Goal: Information Seeking & Learning: Learn about a topic

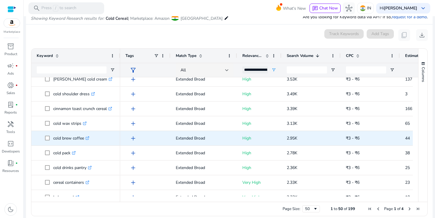
scroll to position [407, 0]
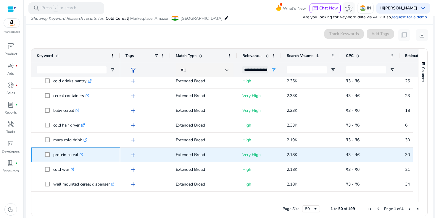
drag, startPoint x: 54, startPoint y: 156, endPoint x: 78, endPoint y: 157, distance: 23.9
click at [78, 157] on p "protein cereal .st0{fill:#2c8af8}" at bounding box center [68, 155] width 30 height 12
copy p "protein cereal"
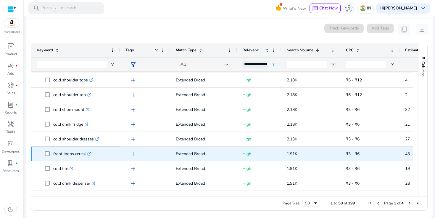
click at [89, 153] on icon ".st0{fill:#2c8af8}" at bounding box center [89, 154] width 4 height 4
drag, startPoint x: 53, startPoint y: 155, endPoint x: 85, endPoint y: 155, distance: 32.2
click at [85, 155] on p "froot loops cereal .st0{fill:#2c8af8}" at bounding box center [72, 154] width 38 height 12
copy p "froot loops cereal"
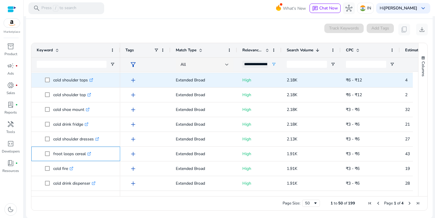
scroll to position [0, 0]
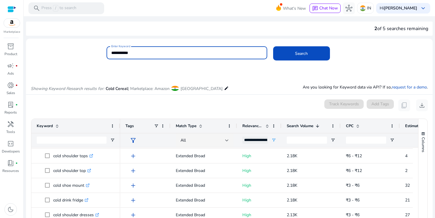
click at [121, 54] on input "**********" at bounding box center [186, 53] width 151 height 7
paste input "**"
type input "**********"
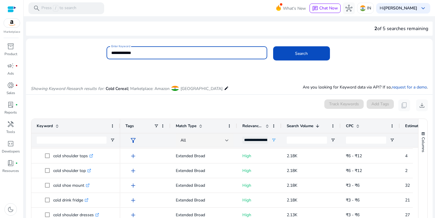
click at [273, 46] on button "Search" at bounding box center [301, 53] width 57 height 14
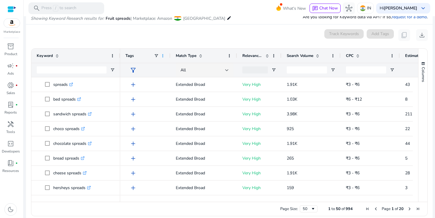
scroll to position [76, 0]
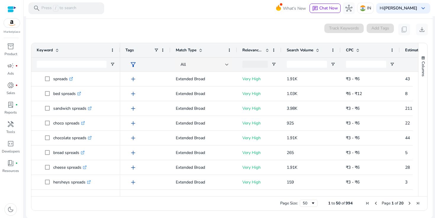
click at [302, 48] on span "Search Volume" at bounding box center [299, 50] width 27 height 5
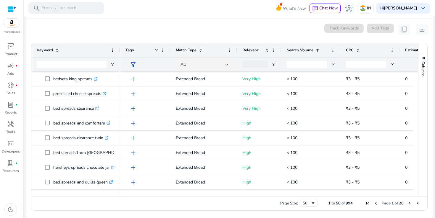
click at [302, 48] on span "Search Volume" at bounding box center [299, 50] width 27 height 5
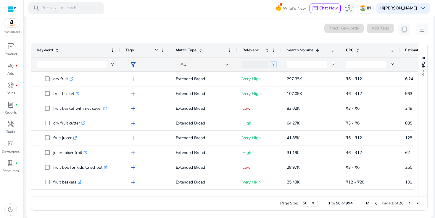
click at [275, 63] on span "Open Filter Menu" at bounding box center [273, 64] width 5 height 5
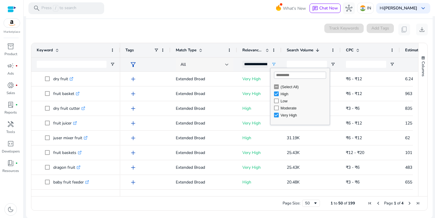
click at [223, 62] on div "All" at bounding box center [202, 64] width 45 height 7
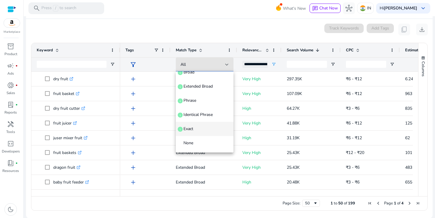
scroll to position [0, 0]
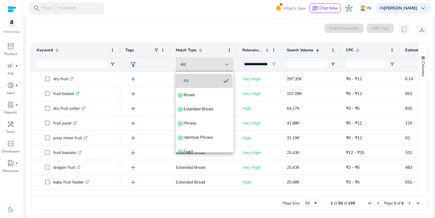
click at [201, 83] on span "All" at bounding box center [199, 81] width 38 height 6
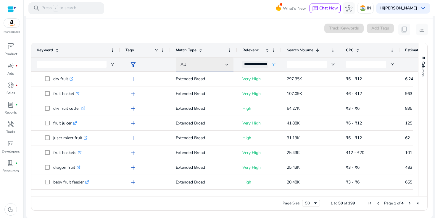
click at [227, 64] on div at bounding box center [227, 65] width 4 height 2
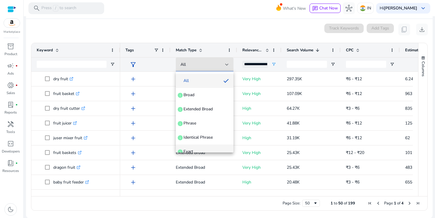
scroll to position [8, 0]
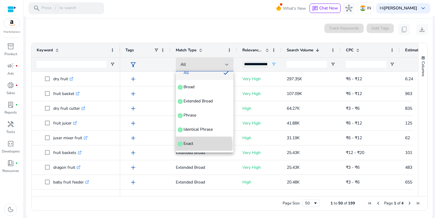
click at [200, 146] on span "Exact info" at bounding box center [204, 144] width 48 height 6
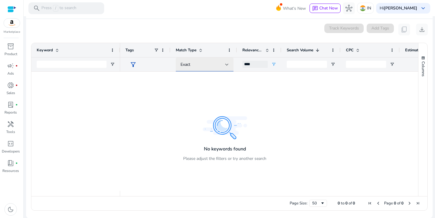
click at [219, 65] on div "Exact" at bounding box center [202, 64] width 45 height 7
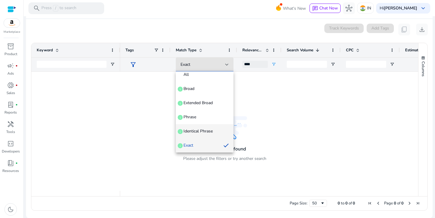
scroll to position [0, 0]
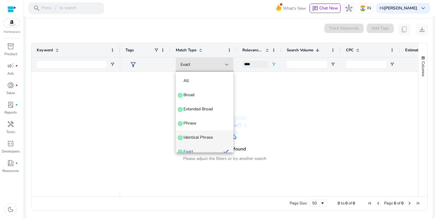
click at [200, 133] on mat-option "Identical Phrase info" at bounding box center [205, 138] width 58 height 14
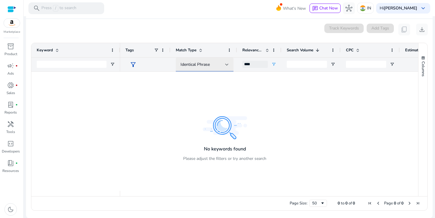
click at [223, 64] on div "Identical Phrase" at bounding box center [202, 64] width 45 height 7
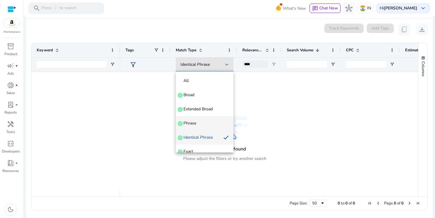
click at [198, 124] on span "Phrase info" at bounding box center [204, 124] width 48 height 6
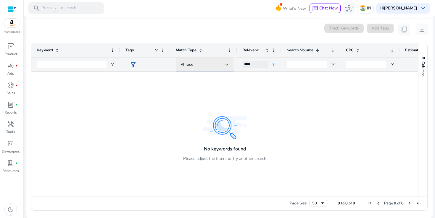
click at [204, 58] on div "Phrase" at bounding box center [204, 65] width 48 height 14
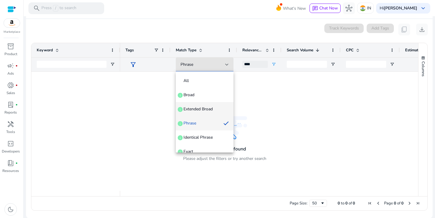
click at [194, 108] on span "Extended Broad" at bounding box center [197, 109] width 29 height 6
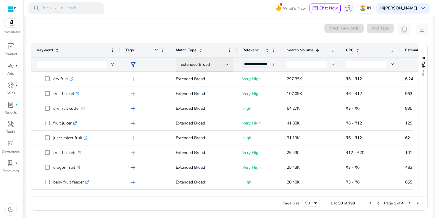
click at [205, 67] on span "Extended Broad" at bounding box center [194, 65] width 29 height 6
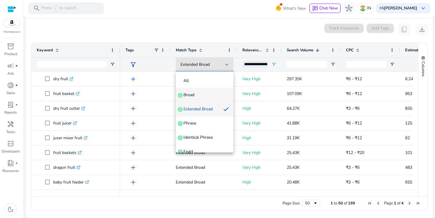
click at [199, 96] on span "Broad info" at bounding box center [204, 95] width 48 height 6
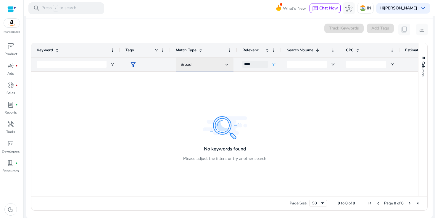
click at [207, 69] on div "Broad" at bounding box center [204, 65] width 48 height 14
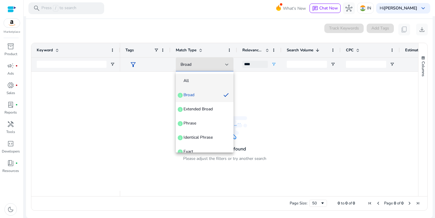
click at [203, 80] on span "All" at bounding box center [204, 81] width 48 height 6
type input "**********"
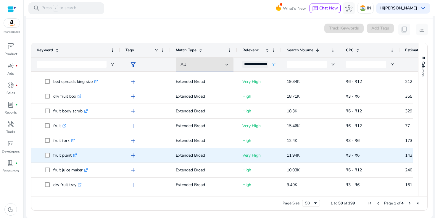
scroll to position [151, 0]
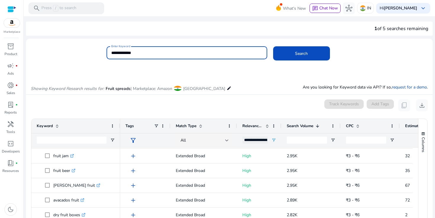
click at [124, 53] on input "**********" at bounding box center [186, 53] width 151 height 7
paste input "***"
type input "**********"
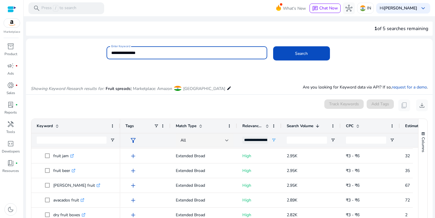
click at [273, 46] on button "Search" at bounding box center [301, 53] width 57 height 14
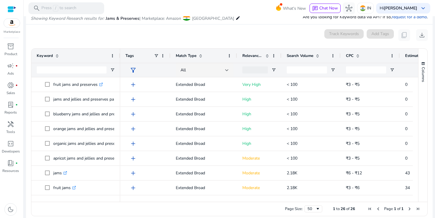
click at [296, 56] on span "Search Volume" at bounding box center [299, 55] width 27 height 5
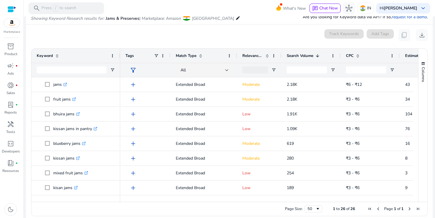
click at [299, 57] on span "Search Volume" at bounding box center [299, 55] width 27 height 5
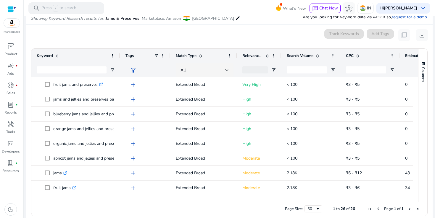
click at [299, 57] on span "Search Volume" at bounding box center [299, 55] width 27 height 5
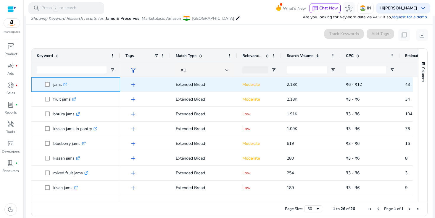
drag, startPoint x: 53, startPoint y: 85, endPoint x: 61, endPoint y: 85, distance: 8.3
click at [61, 85] on p "jams .st0{fill:#2c8af8}" at bounding box center [60, 85] width 14 height 12
copy span "jams"
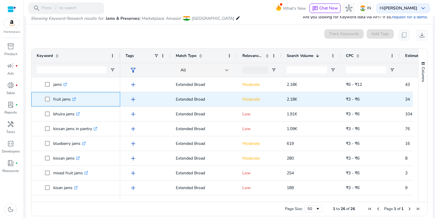
drag, startPoint x: 52, startPoint y: 100, endPoint x: 70, endPoint y: 100, distance: 17.7
click at [70, 100] on span "fruit jams .st0{fill:#2c8af8}" at bounding box center [80, 99] width 70 height 12
copy span "fruit jams"
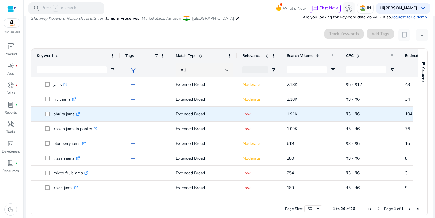
click at [78, 113] on icon ".st0{fill:#2c8af8}" at bounding box center [78, 114] width 4 height 4
drag, startPoint x: 53, startPoint y: 114, endPoint x: 74, endPoint y: 114, distance: 20.4
click at [74, 114] on p "bhuira jams .st0{fill:#2c8af8}" at bounding box center [66, 114] width 27 height 12
copy p "bhuira jams"
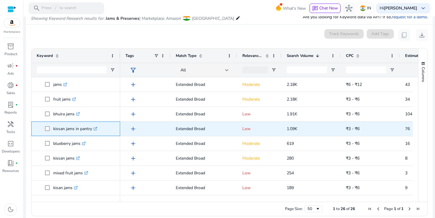
drag, startPoint x: 54, startPoint y: 129, endPoint x: 92, endPoint y: 131, distance: 37.9
click at [92, 131] on p "kissan jams in pantry .st0{fill:#2c8af8}" at bounding box center [75, 129] width 44 height 12
copy p "kissan jams in pantry"
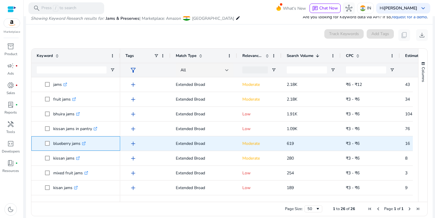
drag, startPoint x: 54, startPoint y: 145, endPoint x: 81, endPoint y: 144, distance: 26.6
click at [81, 144] on p "blueberry jams .st0{fill:#2c8af8}" at bounding box center [69, 144] width 33 height 12
copy p "blueberry jams"
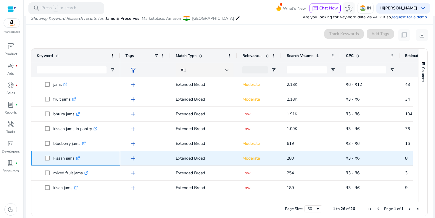
drag, startPoint x: 54, startPoint y: 159, endPoint x: 74, endPoint y: 159, distance: 20.1
click at [74, 159] on p "kissan jams .st0{fill:#2c8af8}" at bounding box center [66, 159] width 27 height 12
copy p "kissan jams"
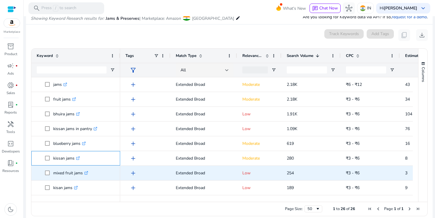
scroll to position [30, 0]
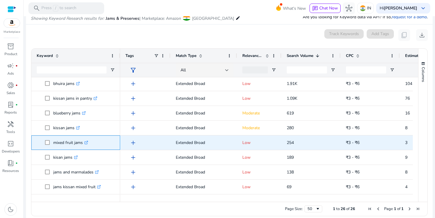
drag, startPoint x: 53, startPoint y: 144, endPoint x: 83, endPoint y: 144, distance: 29.9
click at [83, 144] on p "mixed fruit jams .st0{fill:#2c8af8}" at bounding box center [70, 143] width 35 height 12
copy p "mixed fruit jams"
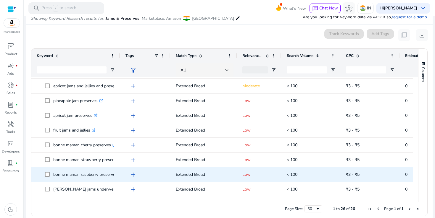
scroll to position [236, 0]
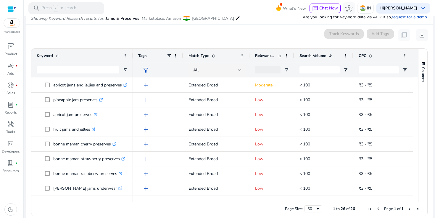
drag, startPoint x: 119, startPoint y: 56, endPoint x: 132, endPoint y: 56, distance: 12.7
click at [132, 56] on div at bounding box center [132, 56] width 2 height 14
